Goal: Obtain resource: Obtain resource

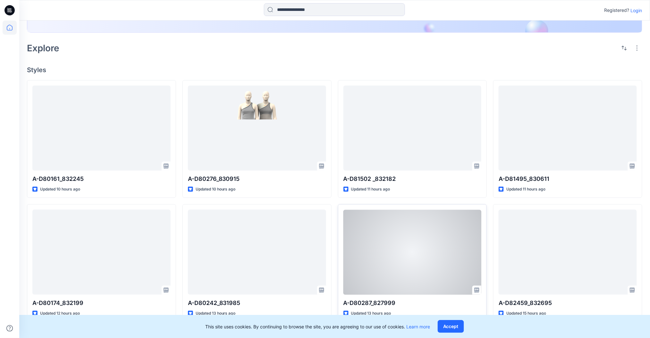
scroll to position [169, 0]
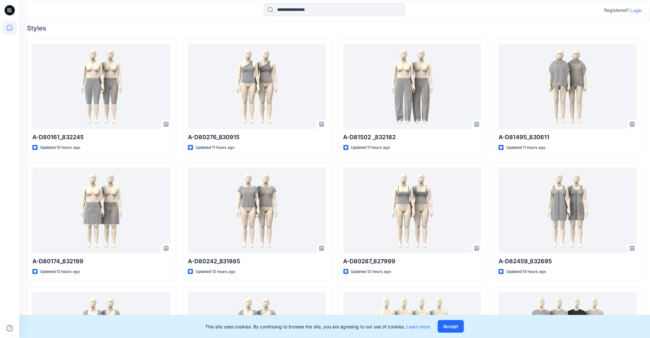
click at [9, 10] on icon at bounding box center [9, 10] width 10 height 10
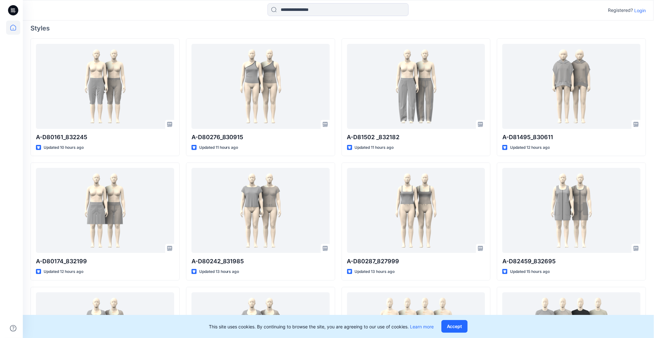
scroll to position [0, 0]
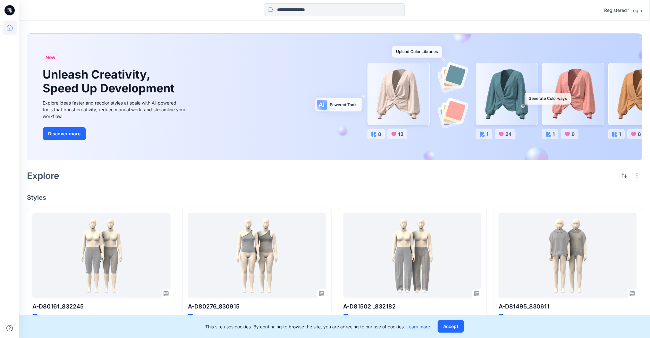
click at [13, 8] on icon at bounding box center [9, 10] width 10 height 10
click at [7, 23] on icon at bounding box center [10, 28] width 14 height 14
click at [5, 26] on icon at bounding box center [10, 28] width 14 height 14
click at [8, 27] on icon at bounding box center [10, 28] width 14 height 14
click at [10, 9] on icon at bounding box center [9, 8] width 3 height 0
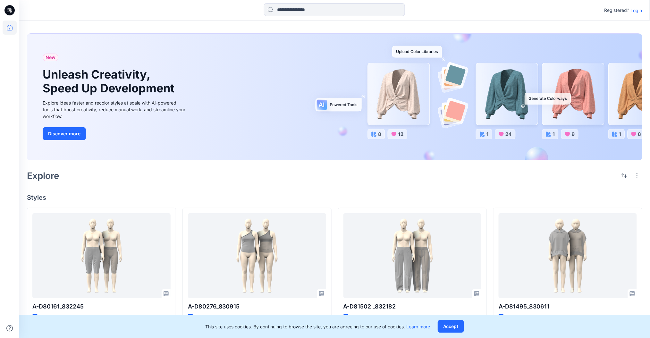
click at [639, 11] on p "Login" at bounding box center [637, 10] width 12 height 7
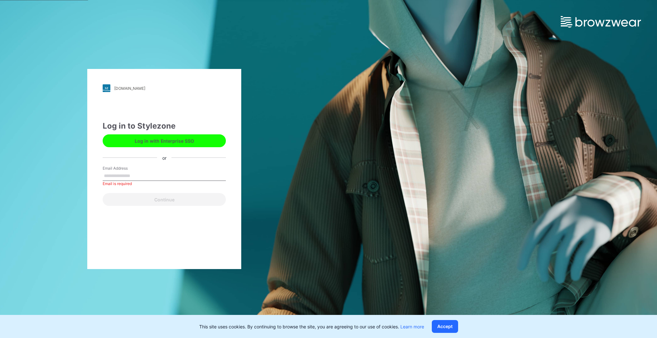
click at [158, 139] on button "Log in with Enterprise SSO" at bounding box center [164, 140] width 123 height 13
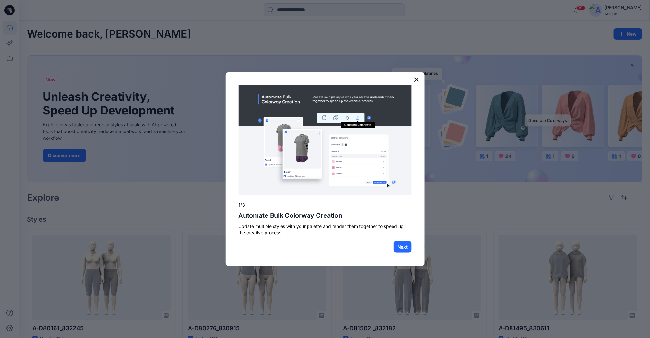
click at [416, 80] on button "×" at bounding box center [417, 79] width 6 height 10
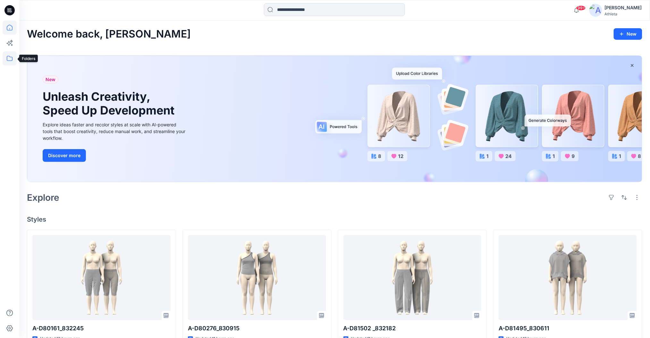
click at [8, 58] on icon at bounding box center [10, 58] width 14 height 14
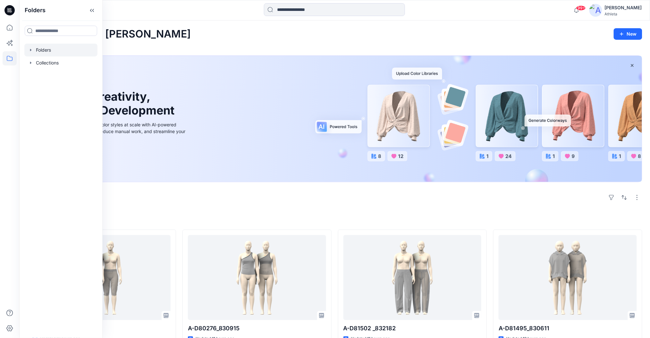
click at [38, 53] on div at bounding box center [60, 50] width 73 height 13
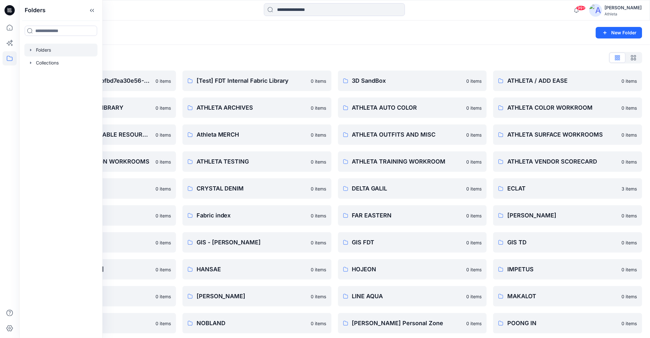
click at [280, 59] on div "Folders List" at bounding box center [334, 58] width 615 height 10
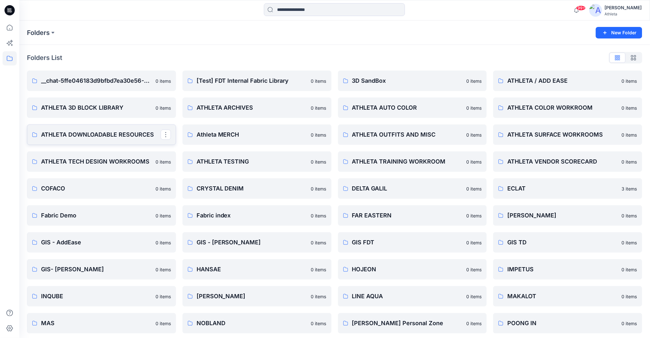
click at [98, 135] on p "ATHLETA DOWNLOADABLE RESOURCES" at bounding box center [101, 134] width 120 height 9
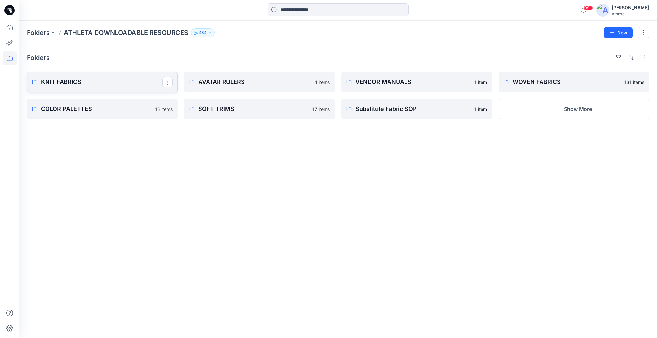
click at [76, 84] on p "KNIT FABRICS" at bounding box center [101, 82] width 121 height 9
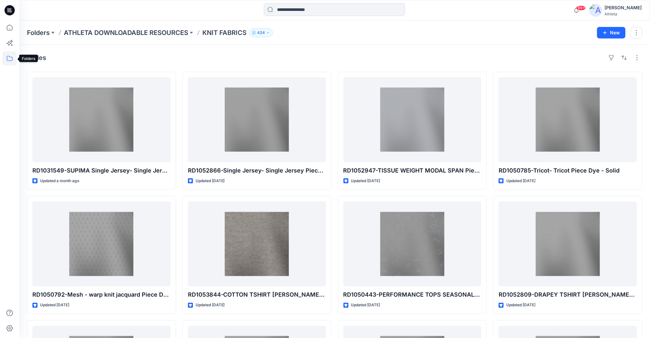
click at [7, 59] on icon at bounding box center [10, 58] width 6 height 5
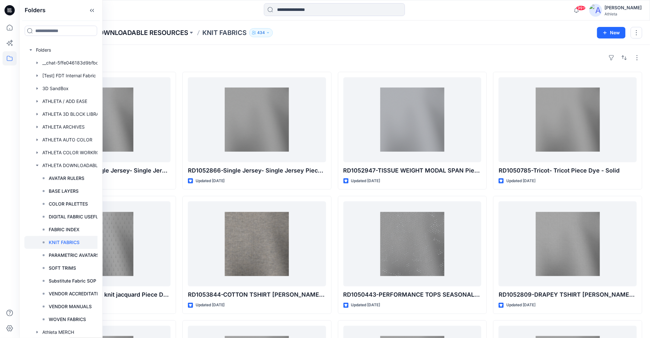
click at [150, 31] on p "ATHLETA DOWNLOADABLE RESOURCES" at bounding box center [126, 32] width 124 height 9
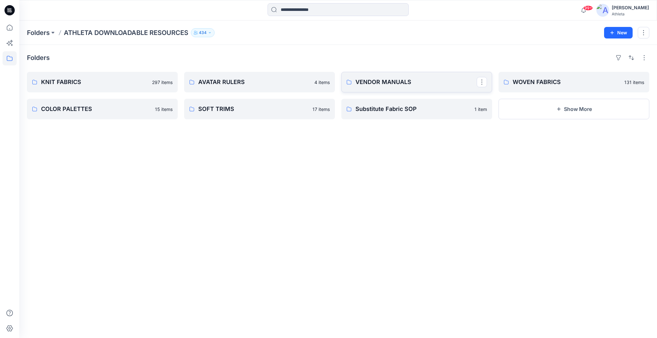
click at [434, 84] on p "VENDOR MANUALS" at bounding box center [415, 82] width 121 height 9
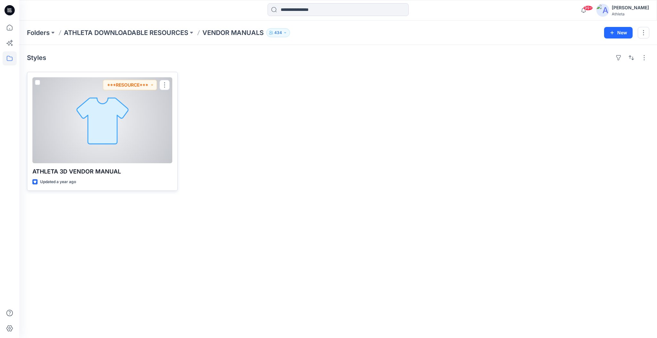
click at [109, 129] on div at bounding box center [102, 120] width 140 height 86
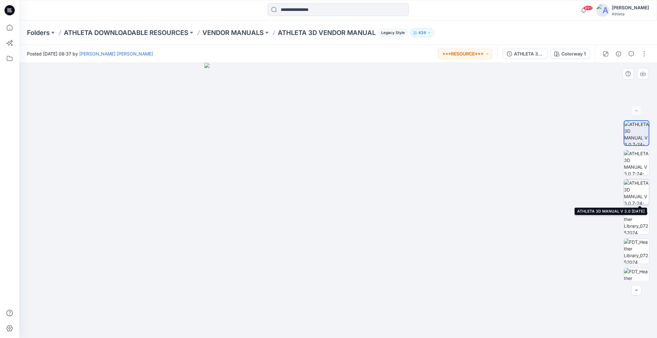
click at [635, 189] on img at bounding box center [636, 192] width 25 height 25
